Goal: Information Seeking & Learning: Learn about a topic

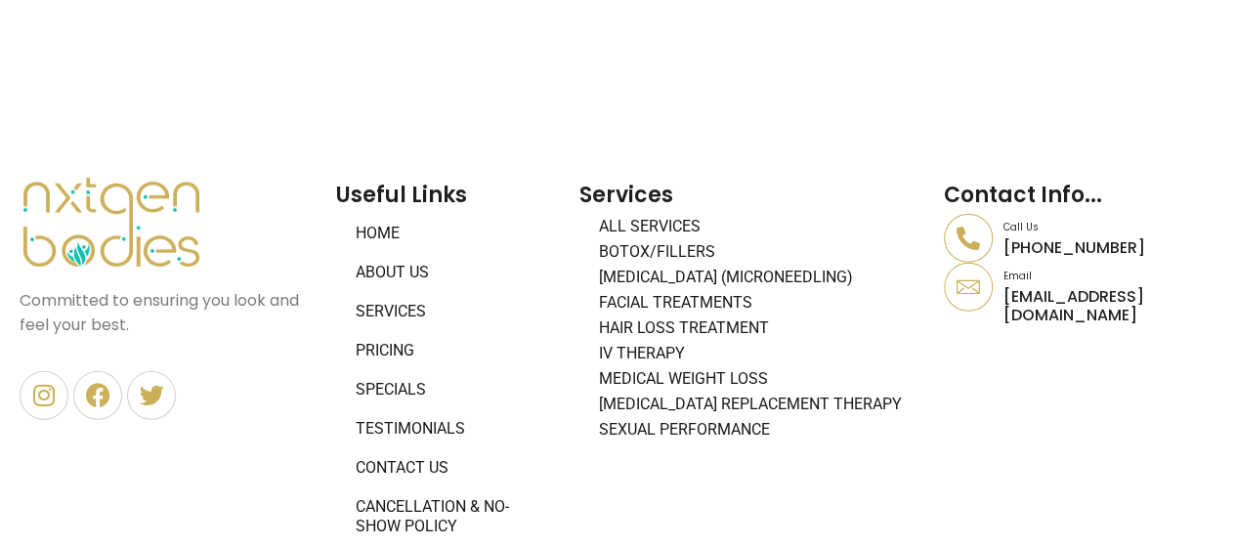
scroll to position [10224, 0]
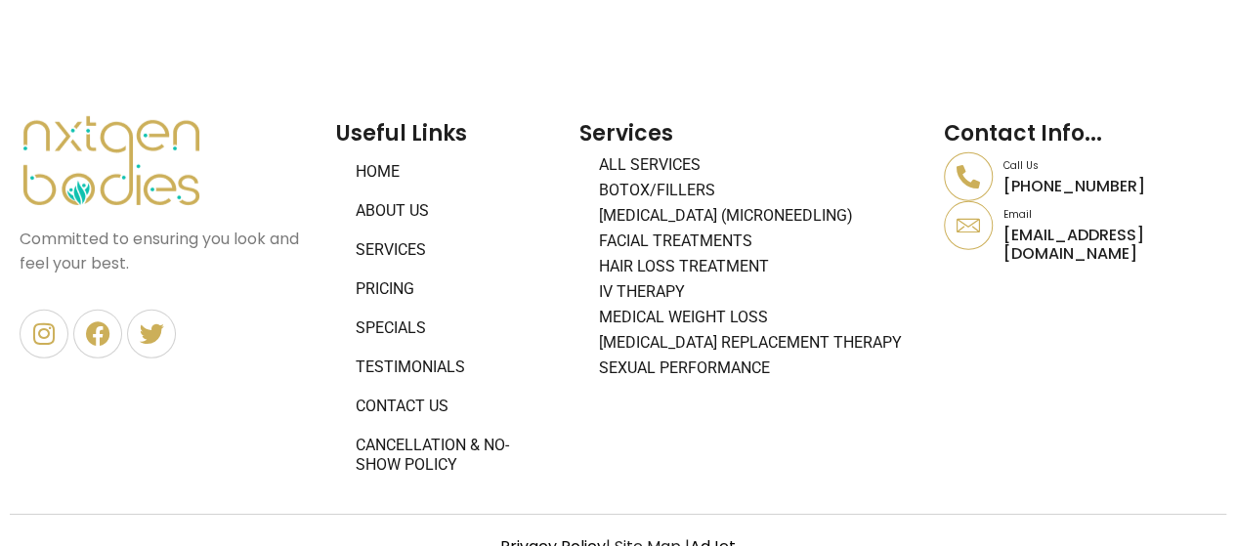
click at [399, 191] on link "About Us" at bounding box center [448, 210] width 224 height 39
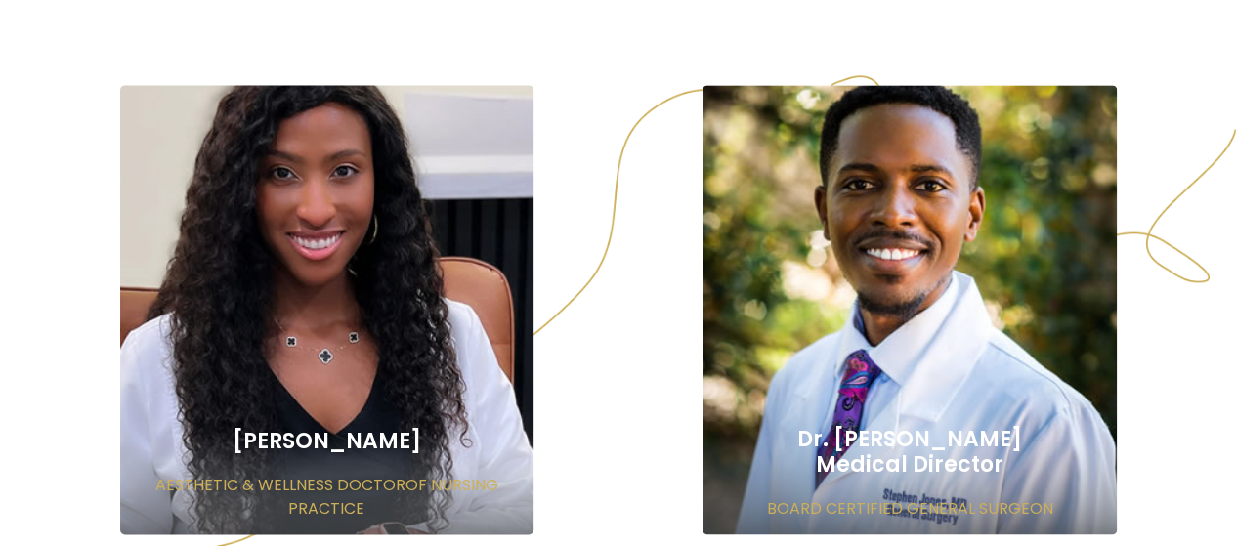
scroll to position [1374, 0]
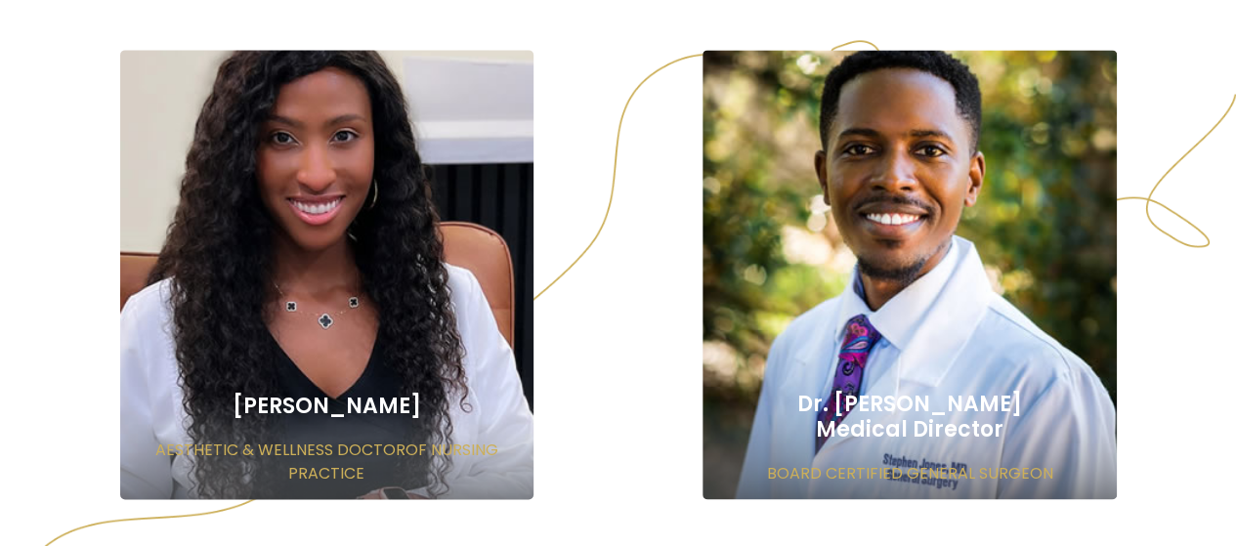
click at [63, 314] on section "Dr. Tia Harper AESTHETIC & WELLNESS DOCTOROF NURSING PRACTICE Dr. Stephen Jones…" at bounding box center [618, 274] width 1216 height 449
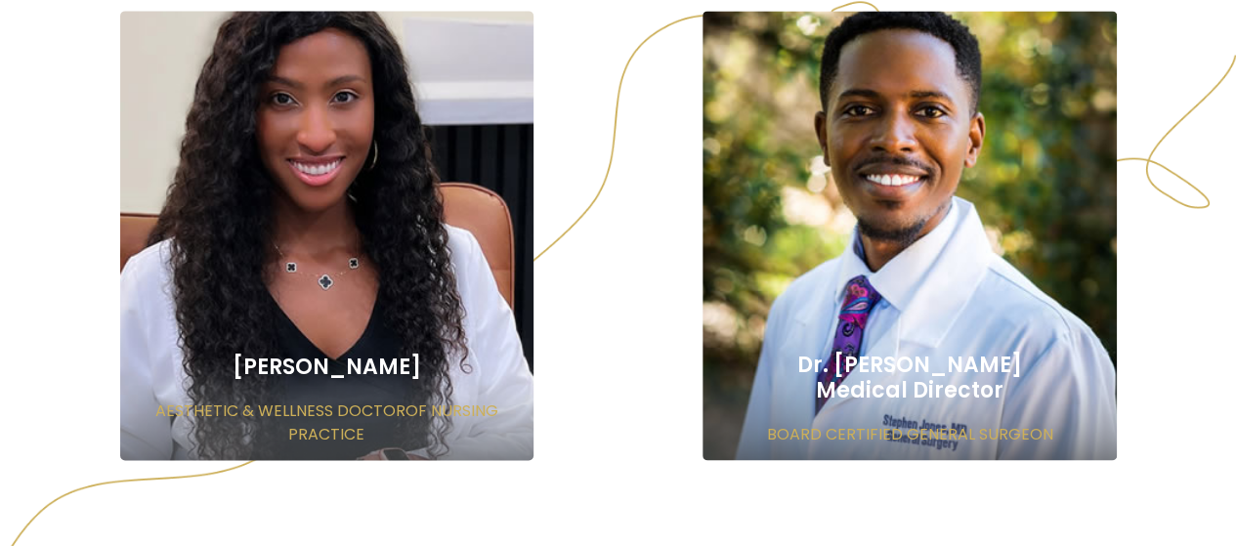
drag, startPoint x: 234, startPoint y: 300, endPoint x: 415, endPoint y: 317, distance: 181.6
click at [415, 317] on div "Dr. Tia Harper AESTHETIC & WELLNESS DOCTOROF NURSING PRACTICE" at bounding box center [326, 235] width 413 height 449
copy h2 "Dr. Tia Harper"
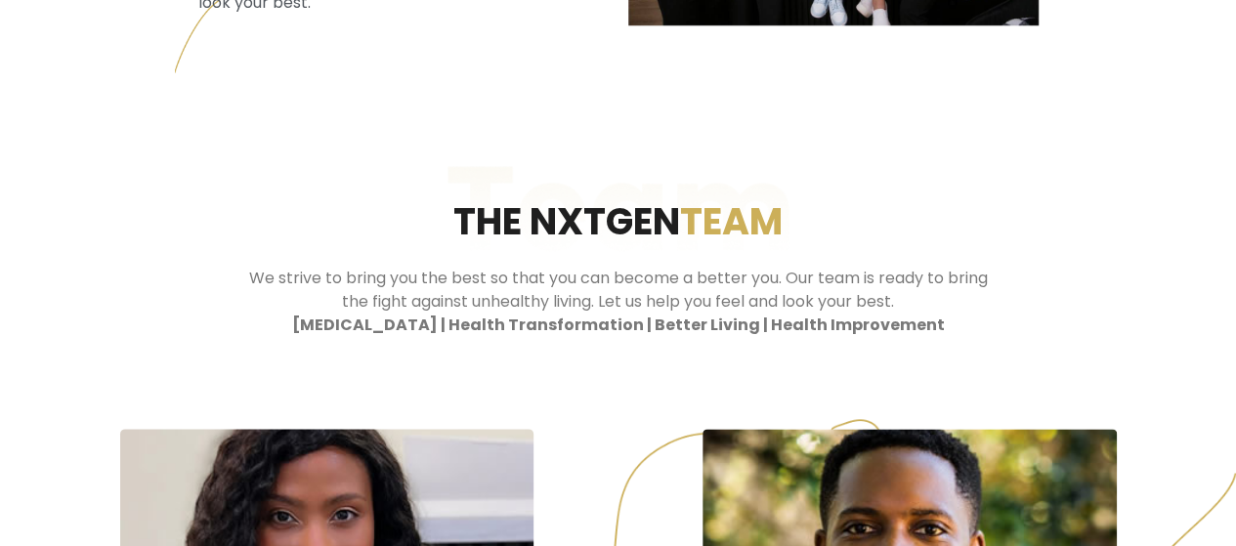
scroll to position [944, 0]
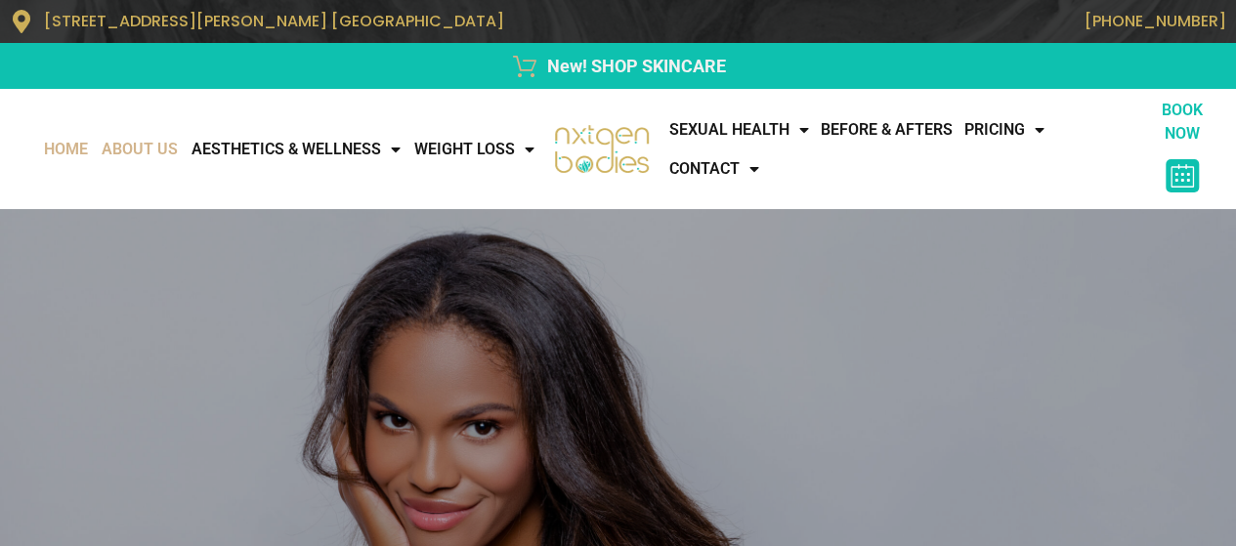
click at [185, 132] on link "About Us" at bounding box center [140, 149] width 90 height 39
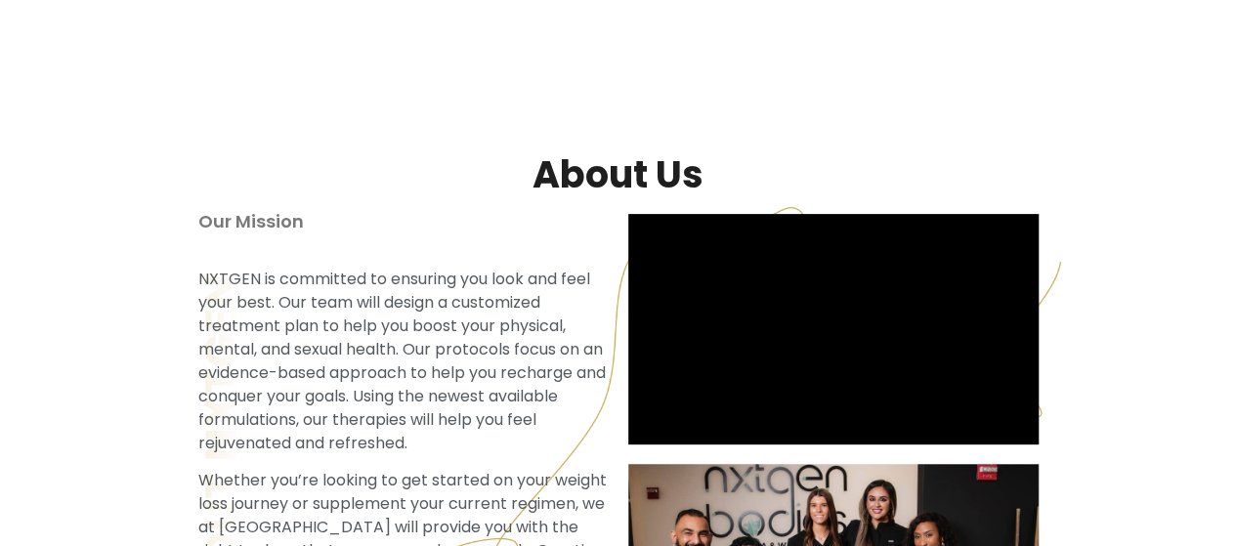
scroll to position [249, 0]
